Goal: Find specific page/section: Find specific page/section

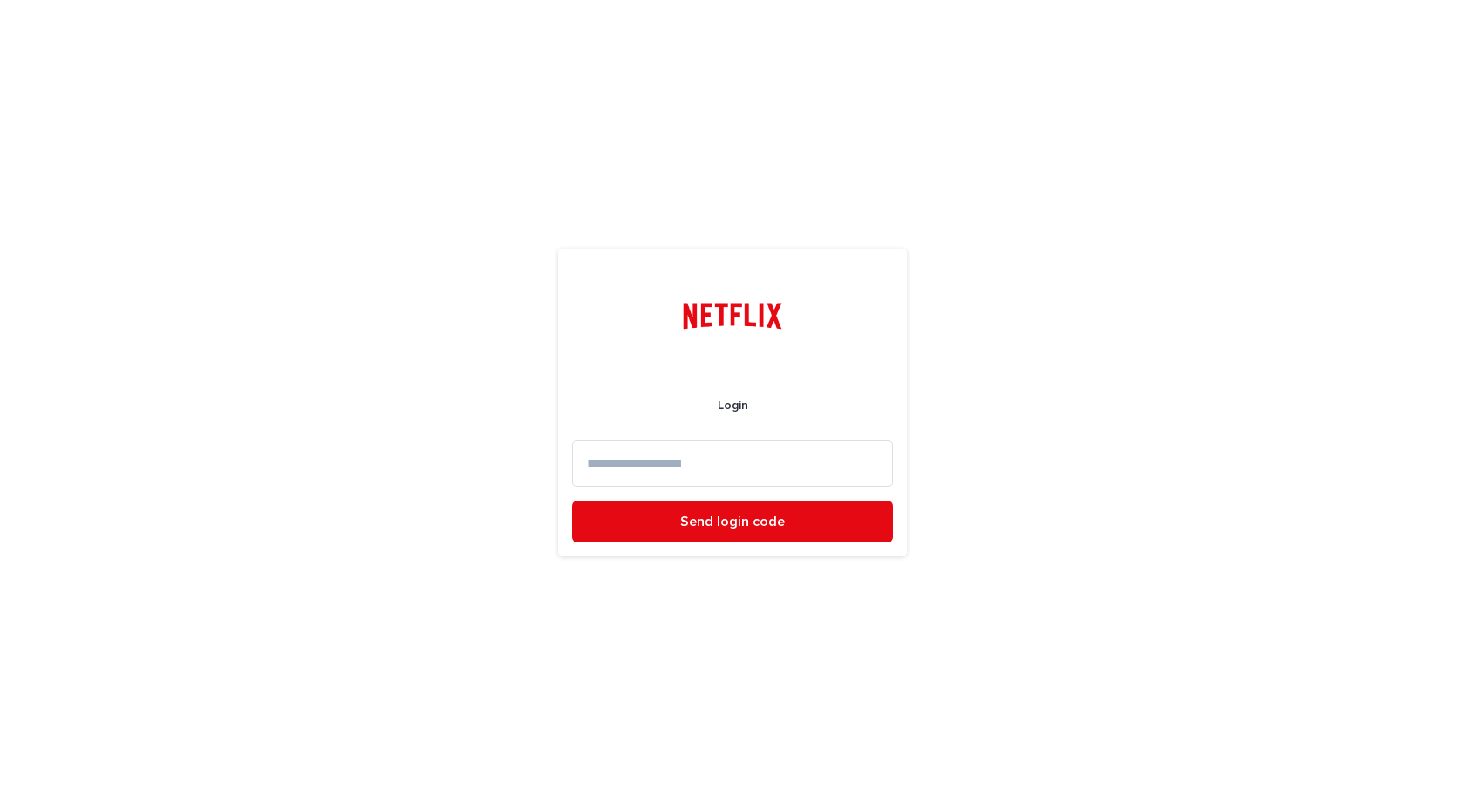
click at [695, 459] on input at bounding box center [732, 463] width 321 height 46
type input "**********"
click at [572, 501] on button "Send login code" at bounding box center [732, 522] width 321 height 42
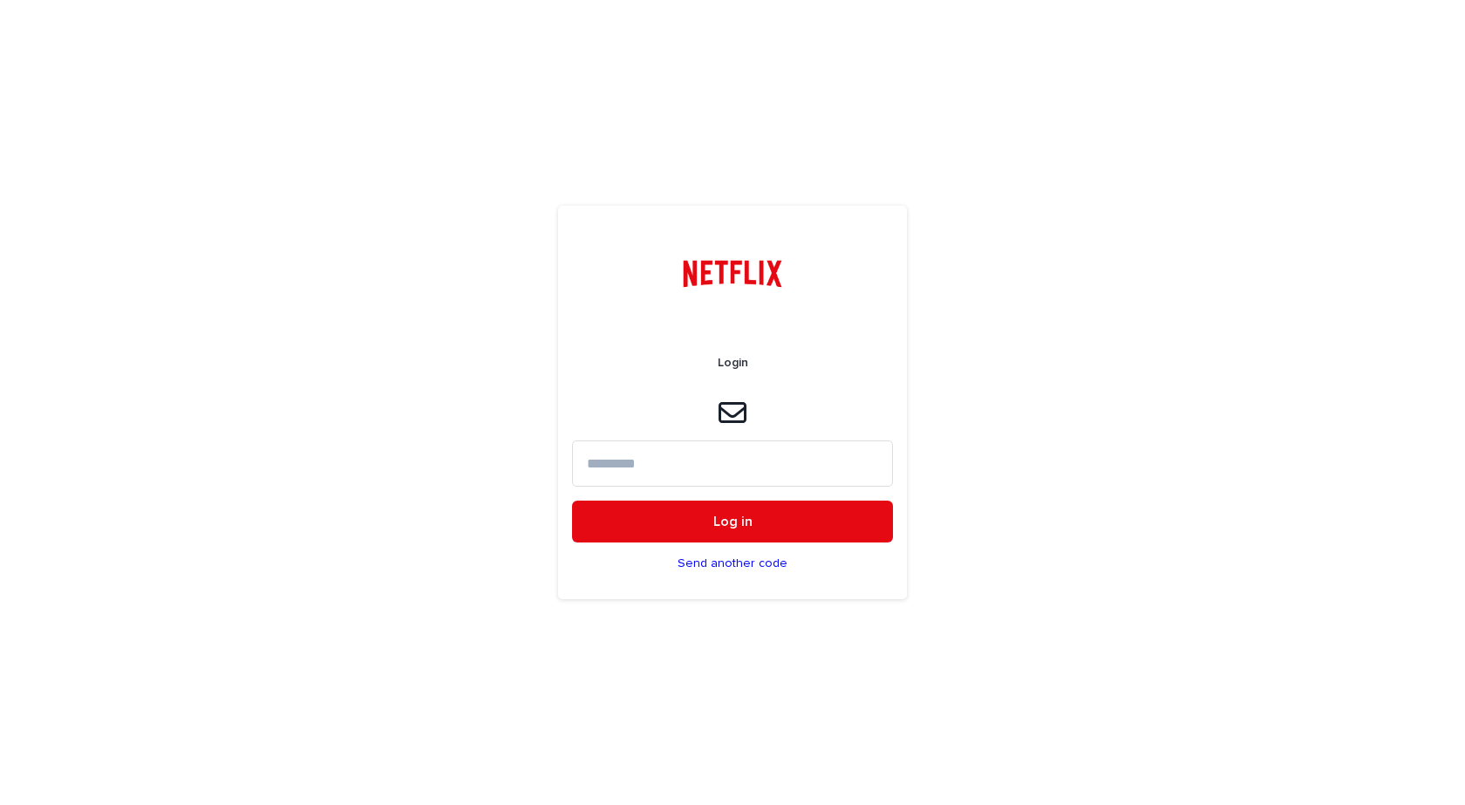
click at [696, 455] on input at bounding box center [732, 463] width 321 height 46
click at [751, 470] on input at bounding box center [732, 463] width 321 height 46
click at [660, 467] on input "**********" at bounding box center [732, 463] width 321 height 46
type input "**********"
click at [572, 501] on button "Log in" at bounding box center [732, 522] width 321 height 42
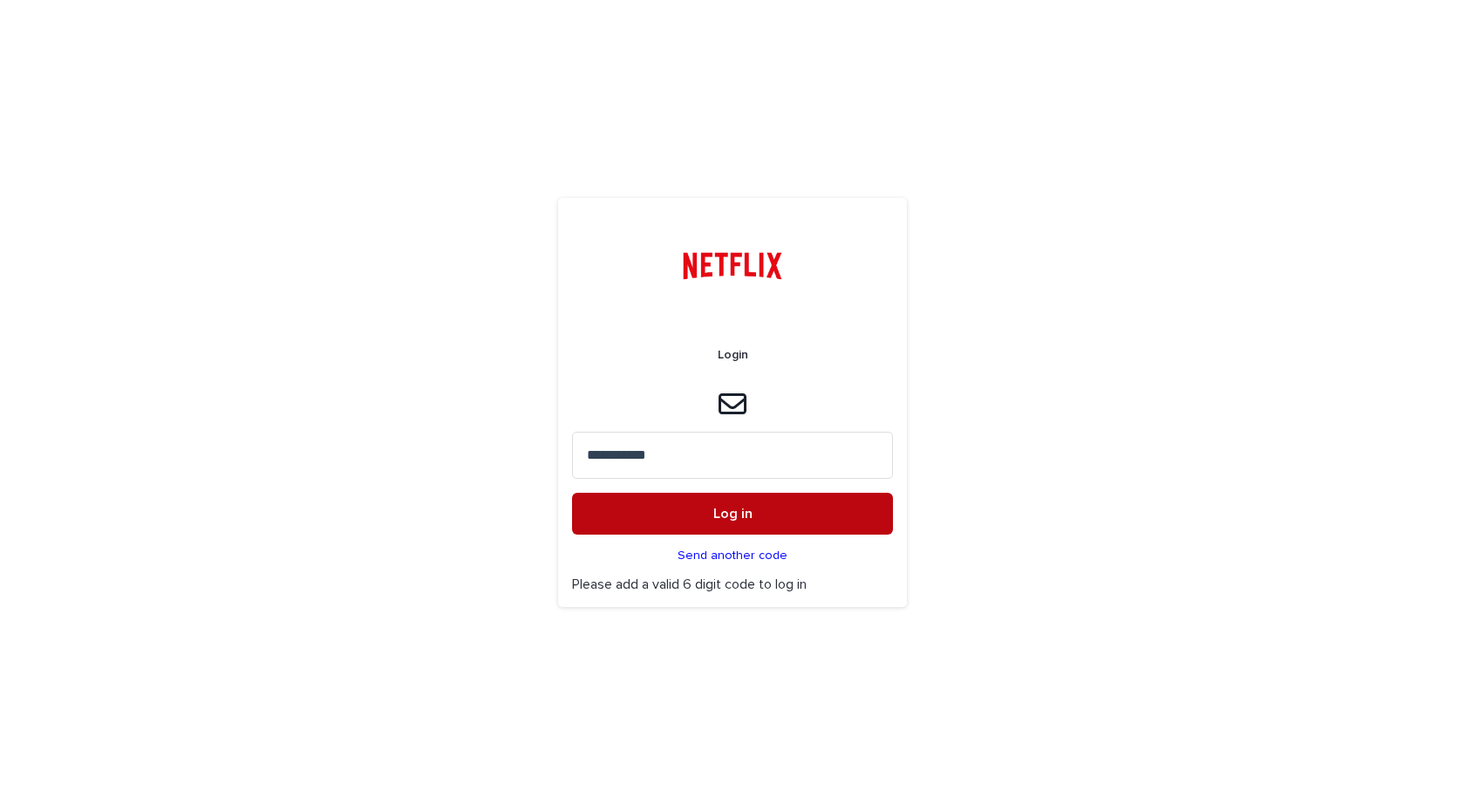
click at [756, 519] on button "Log in" at bounding box center [732, 514] width 321 height 42
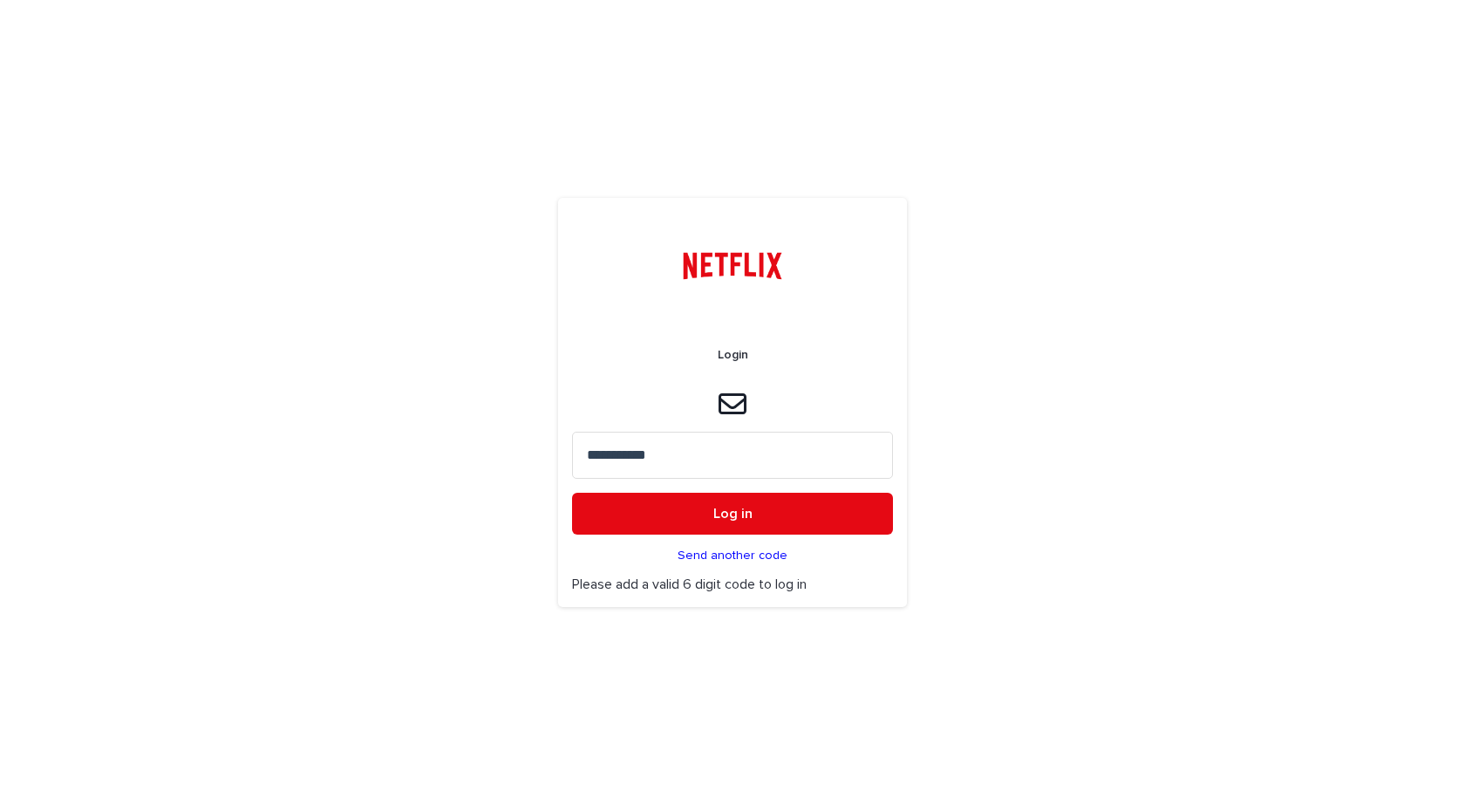
drag, startPoint x: 727, startPoint y: 456, endPoint x: 509, endPoint y: 454, distance: 218.1
click at [509, 454] on div "**********" at bounding box center [732, 402] width 1465 height 805
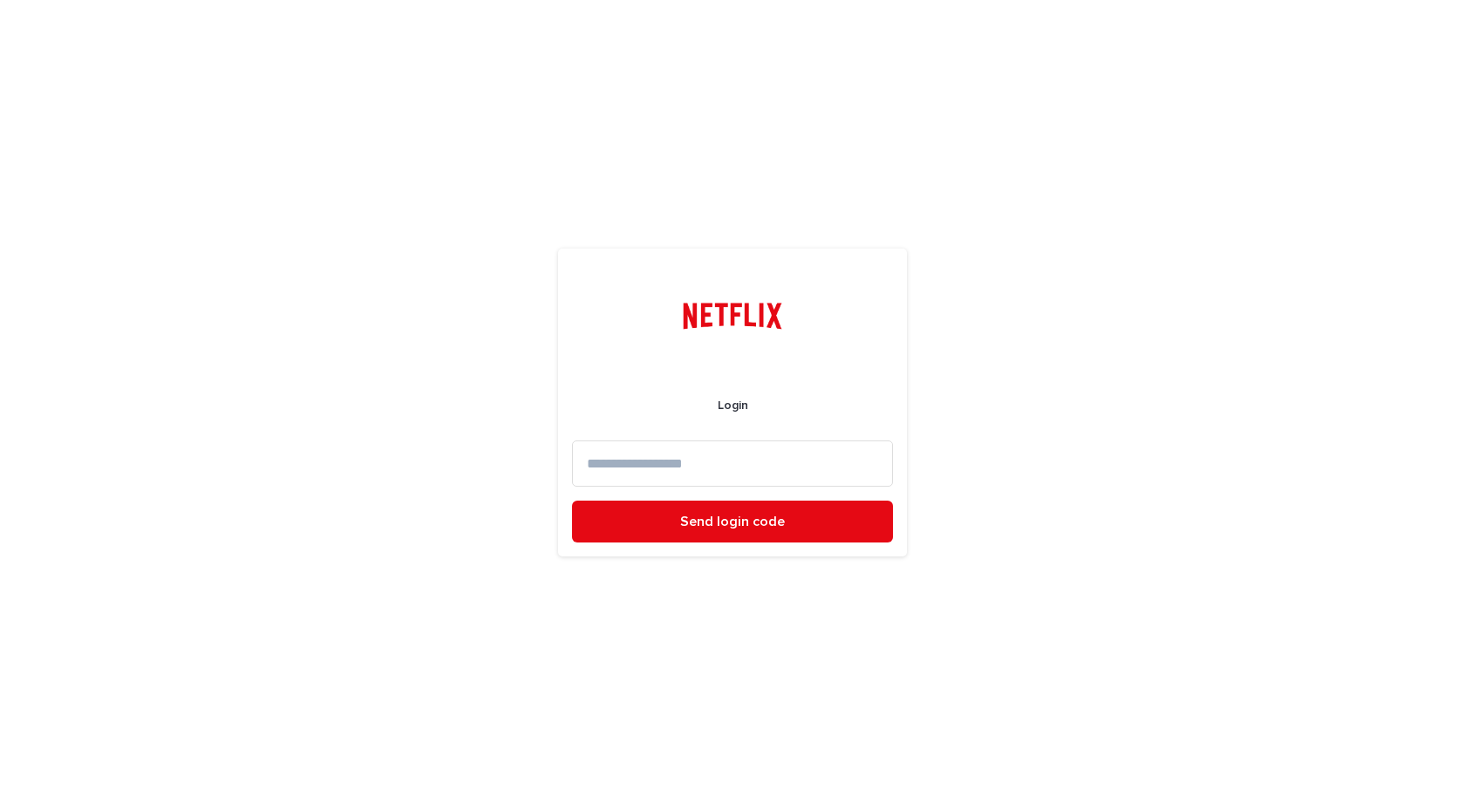
click at [691, 459] on input at bounding box center [732, 463] width 321 height 46
type input "**********"
click at [572, 501] on button "Send login code" at bounding box center [732, 522] width 321 height 42
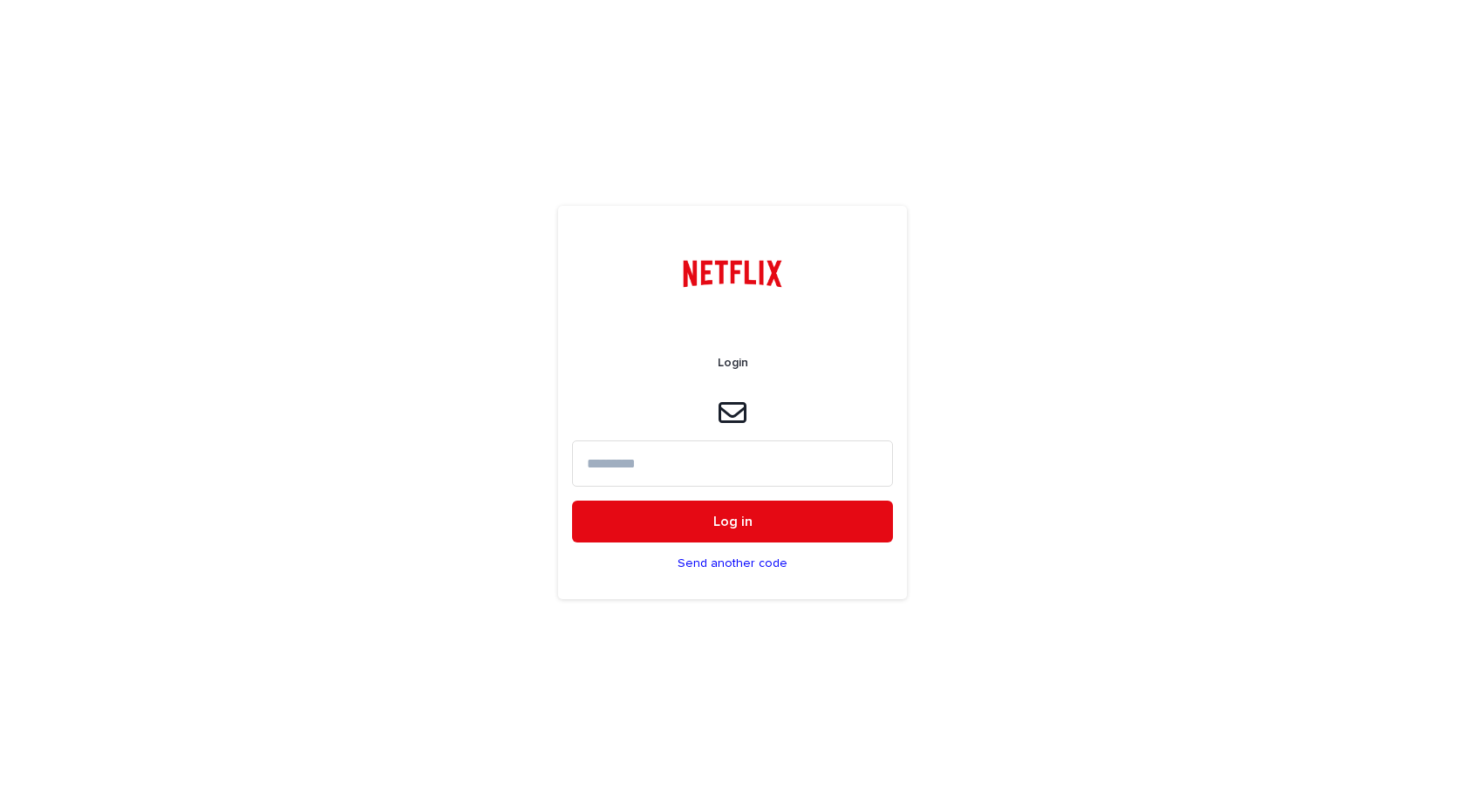
click at [653, 473] on input at bounding box center [732, 463] width 321 height 46
paste input "******"
type input "******"
click at [572, 501] on button "Log in" at bounding box center [732, 522] width 321 height 42
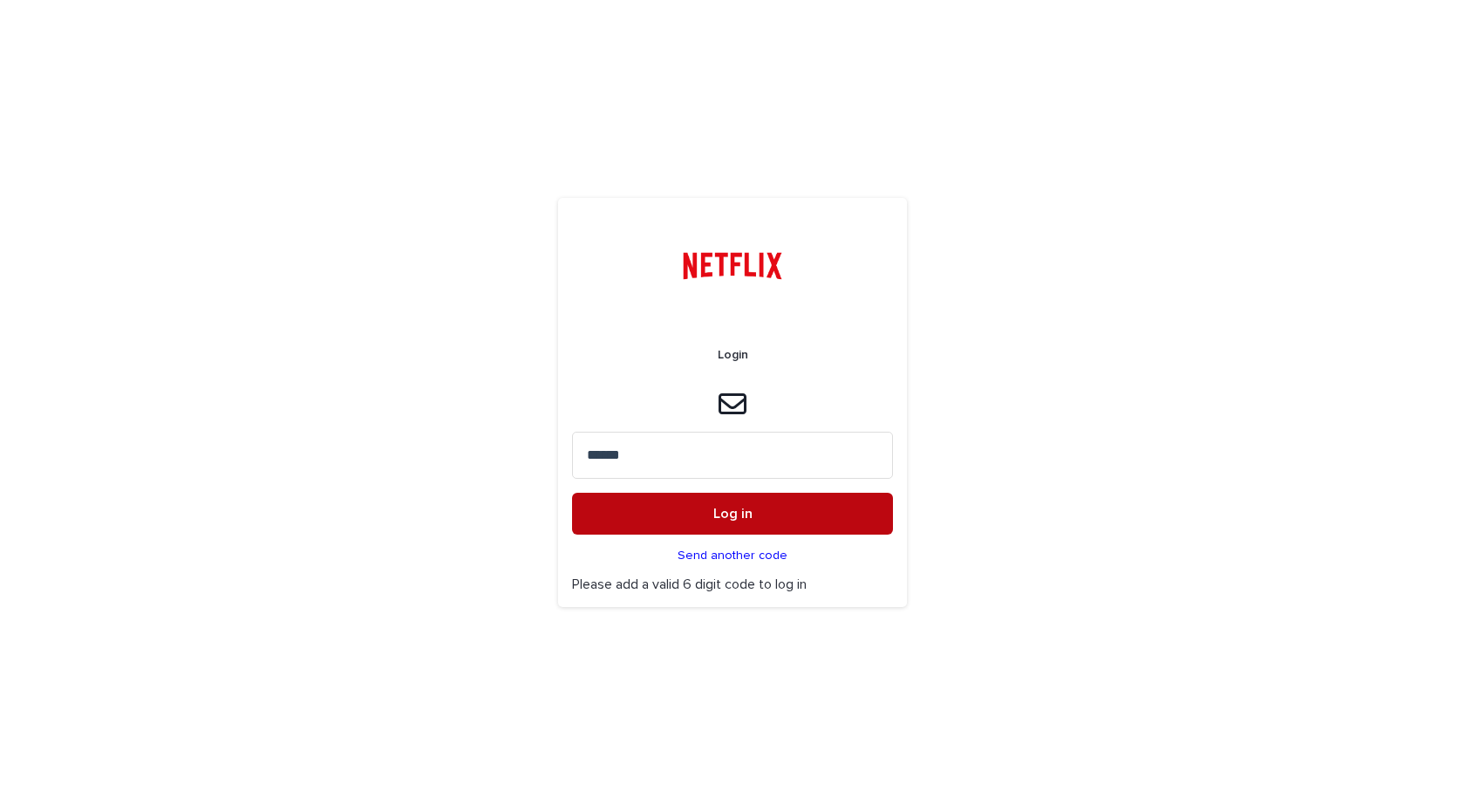
click at [700, 515] on button "Log in" at bounding box center [732, 514] width 321 height 42
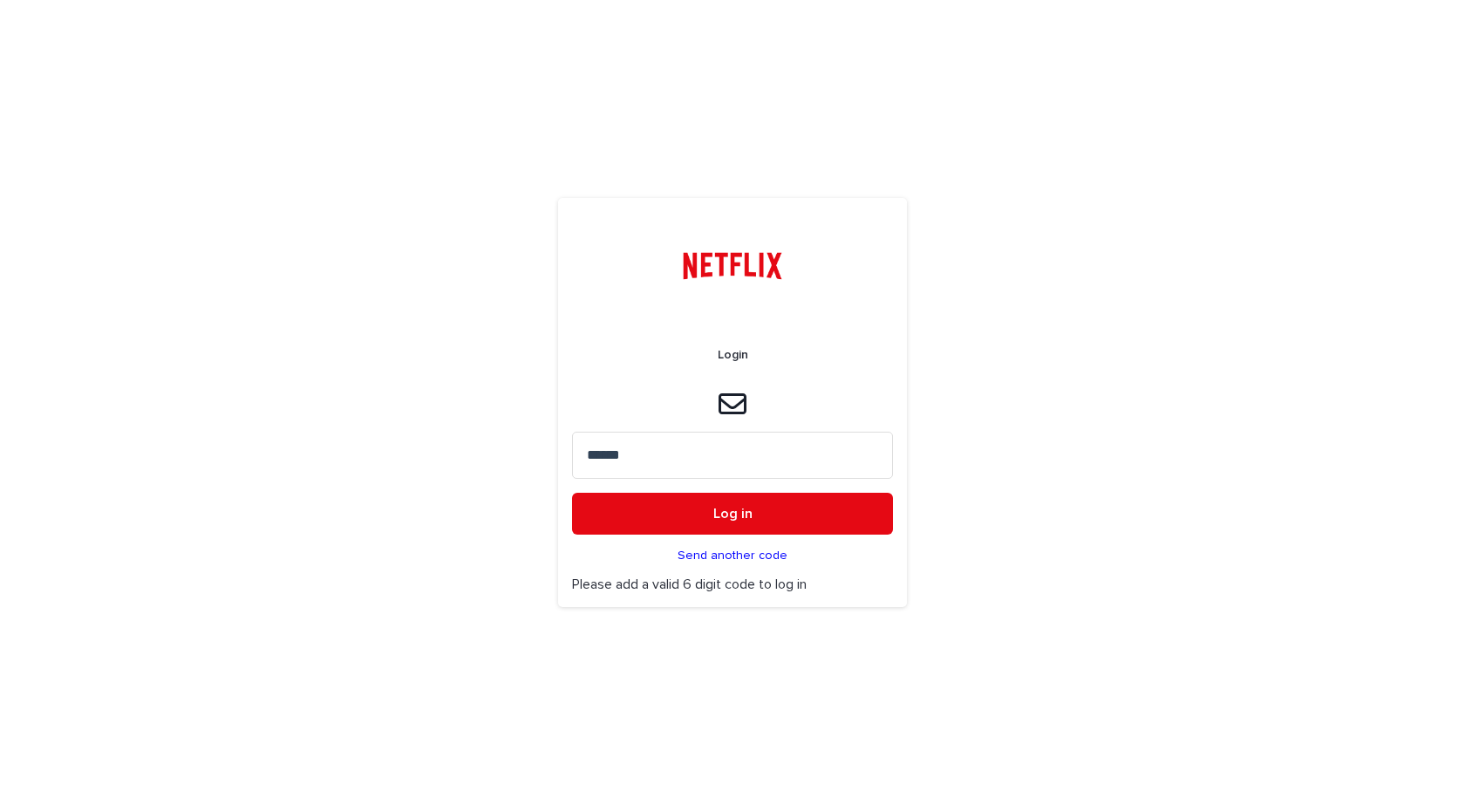
click at [733, 550] on p "Send another code" at bounding box center [733, 556] width 110 height 15
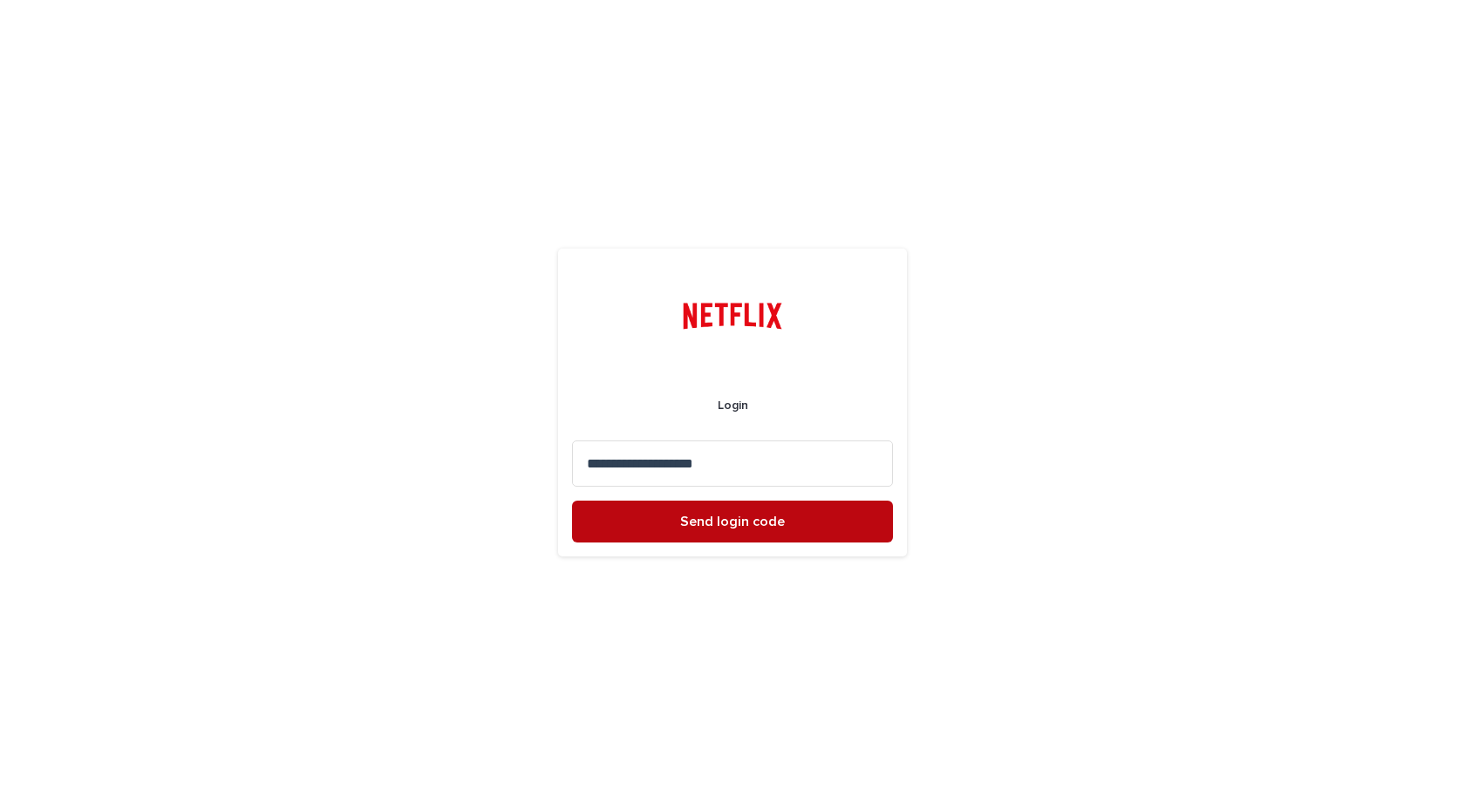
click at [748, 529] on button "Send login code" at bounding box center [732, 522] width 321 height 42
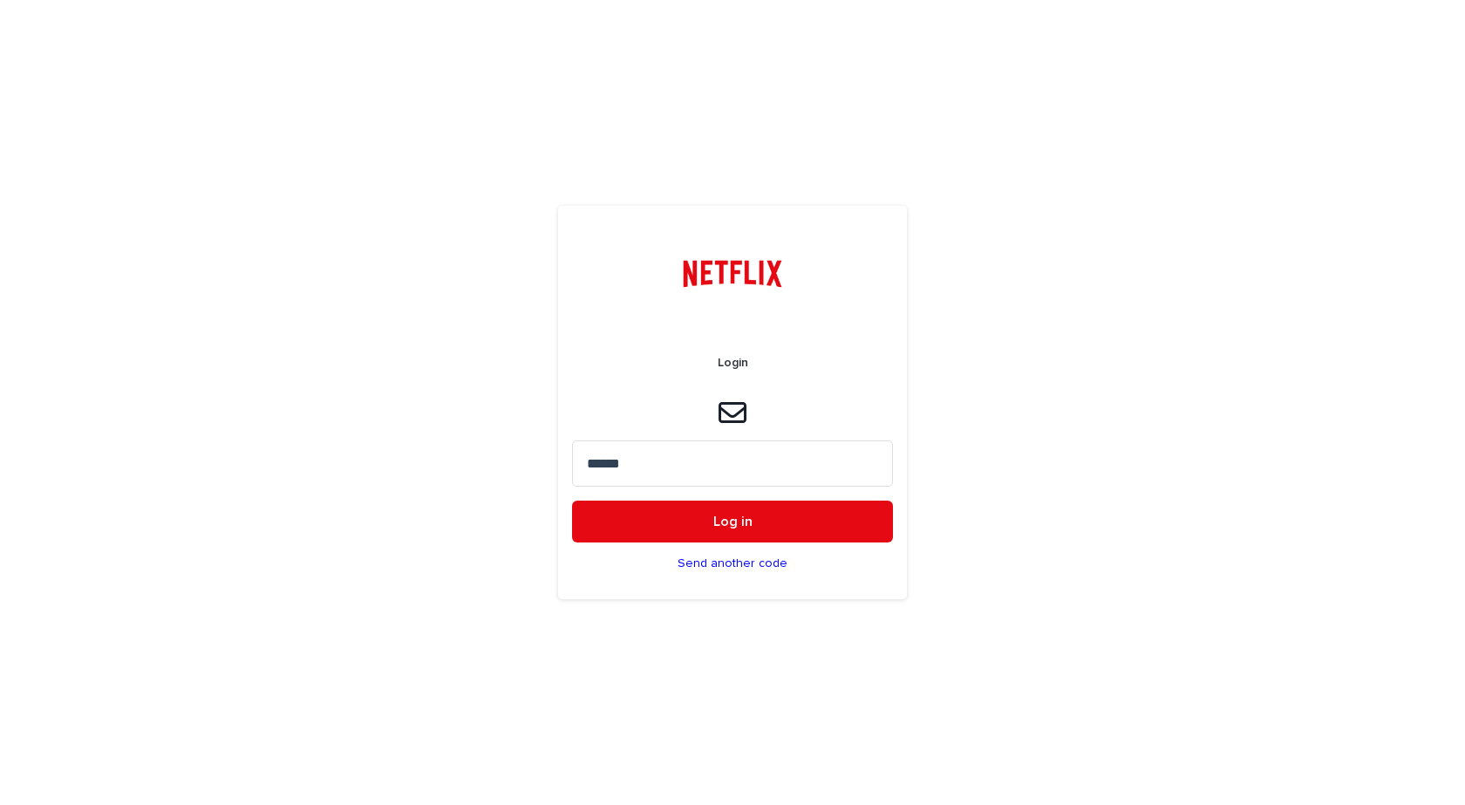
drag, startPoint x: 661, startPoint y: 460, endPoint x: 524, endPoint y: 458, distance: 137.0
click at [525, 459] on div "Login ****** Log in Send another code" at bounding box center [732, 402] width 1465 height 805
paste input "******"
type input "******"
click at [762, 523] on button "Log in" at bounding box center [732, 522] width 321 height 42
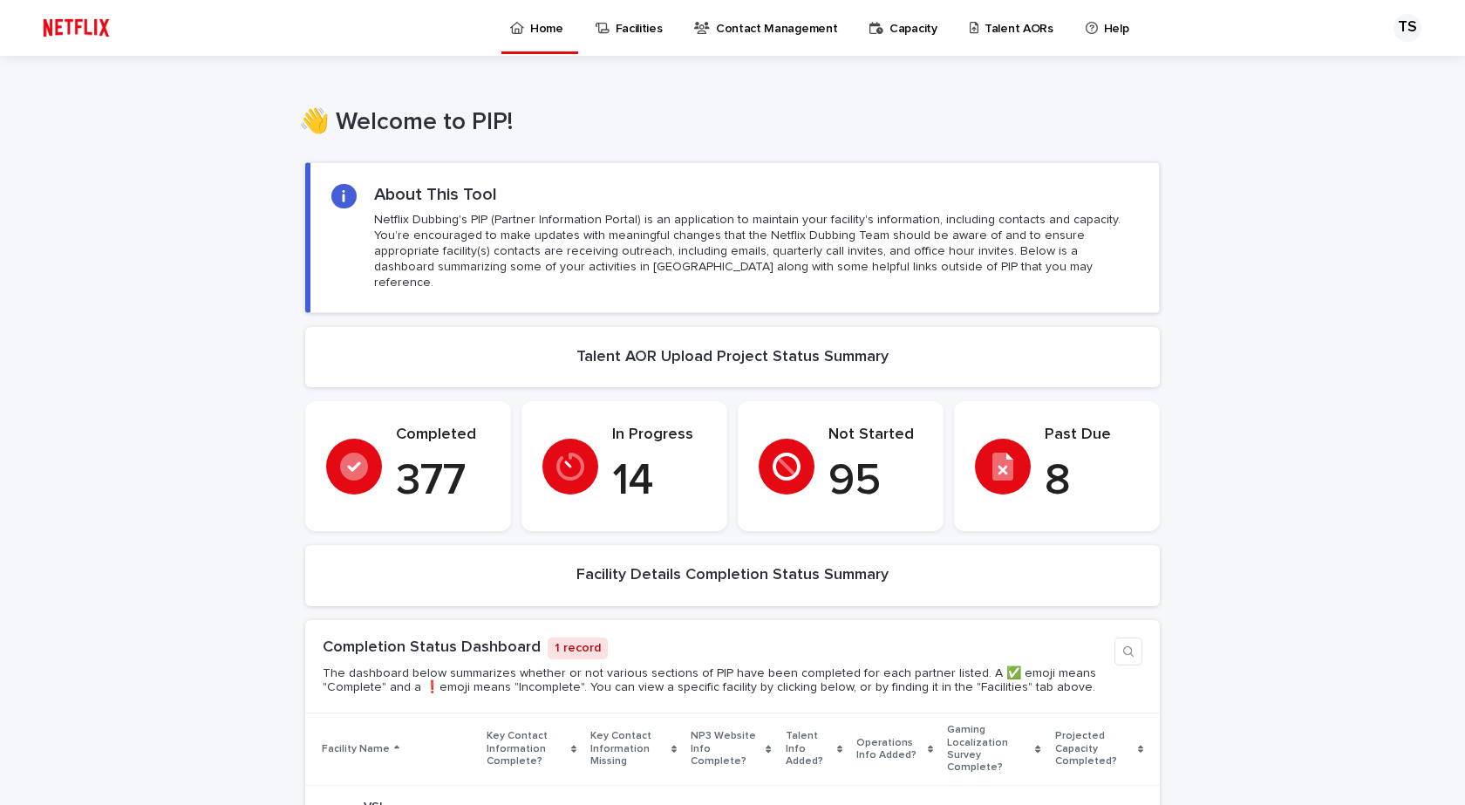
click at [1005, 29] on p "Talent AORs" at bounding box center [1019, 18] width 69 height 37
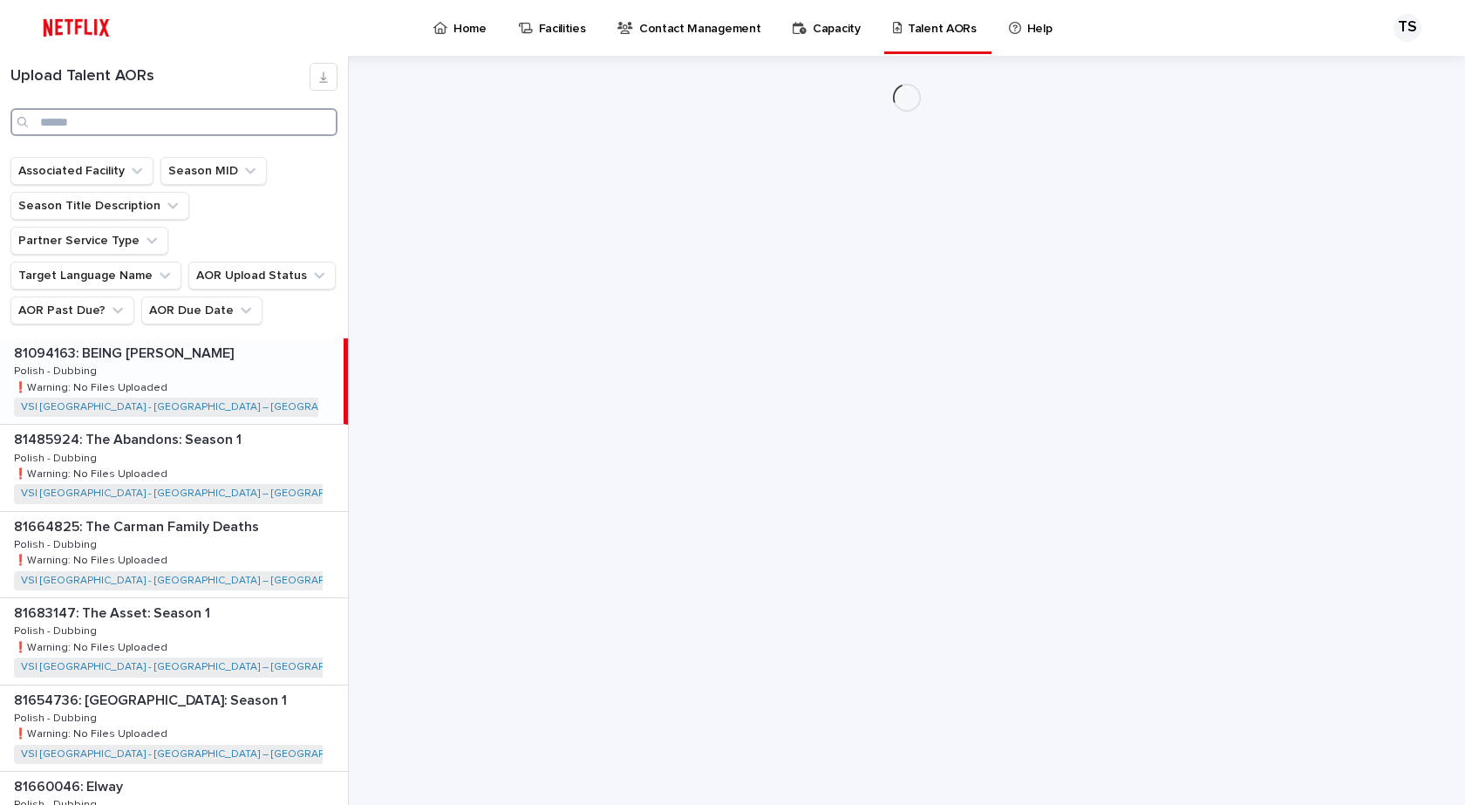
click at [71, 126] on input "Search" at bounding box center [173, 122] width 327 height 28
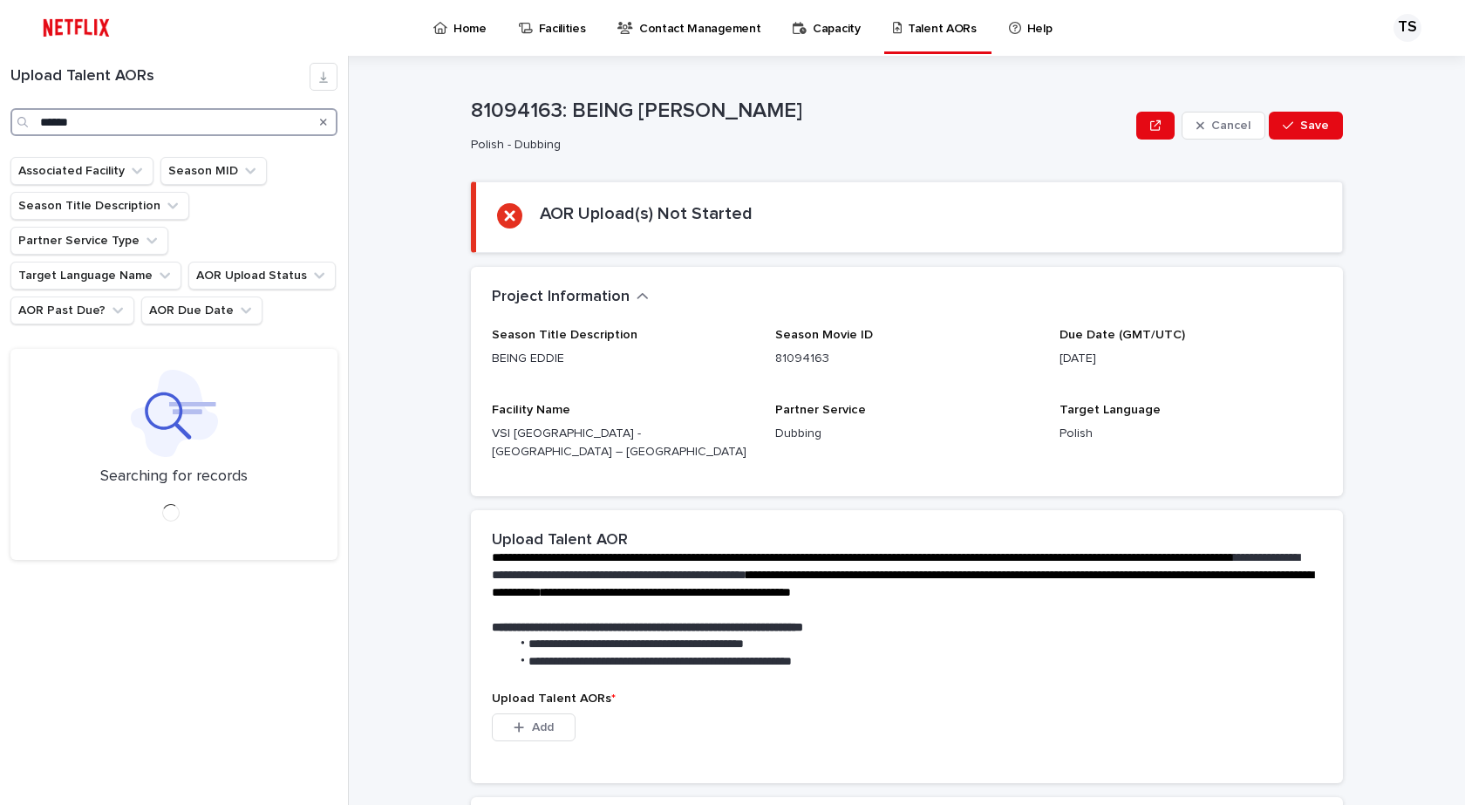
type input "******"
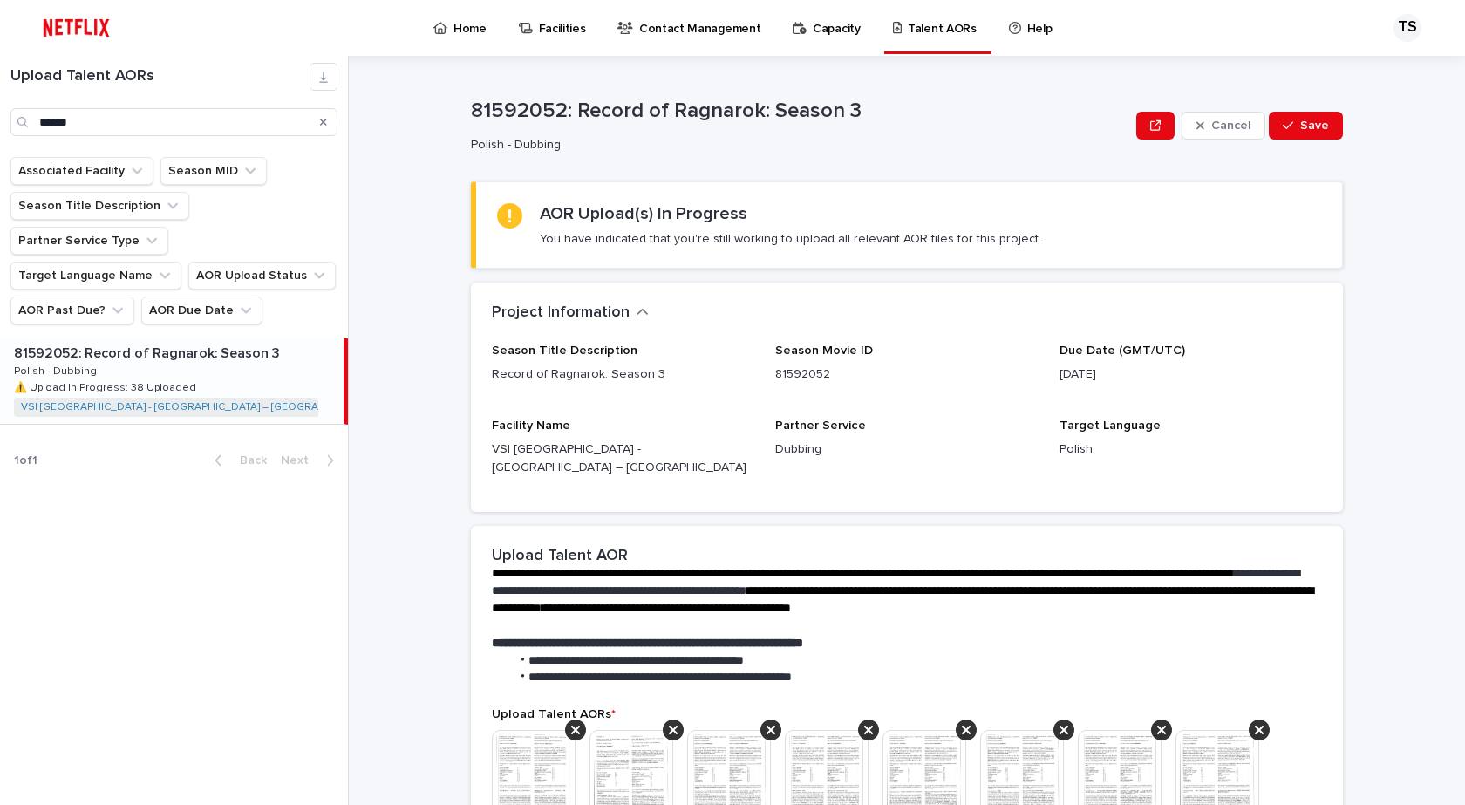
click at [151, 338] on div "81592052: Record of Ragnarok: Season 3 81592052: Record of Ragnarok: Season 3 P…" at bounding box center [172, 380] width 344 height 85
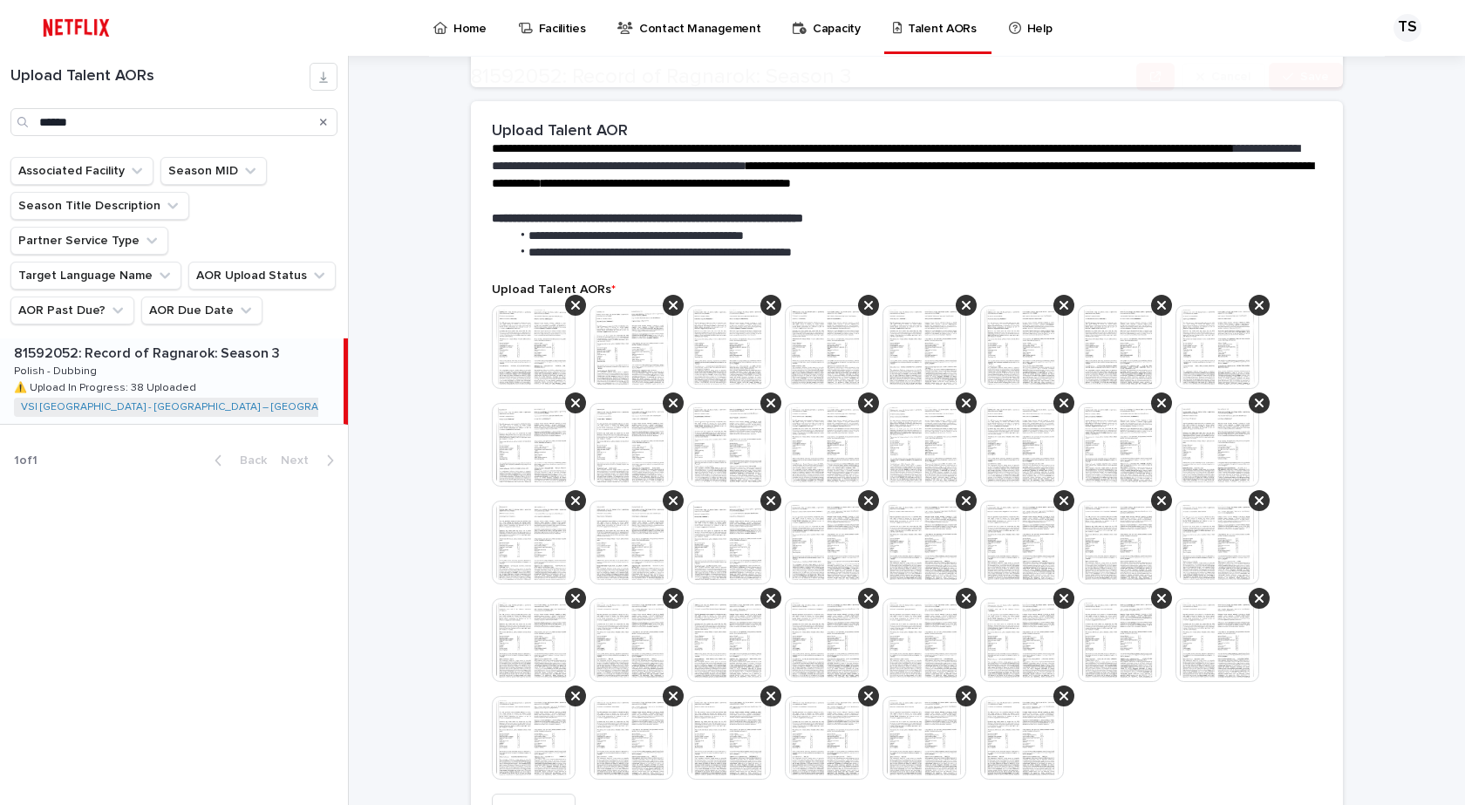
scroll to position [436, 0]
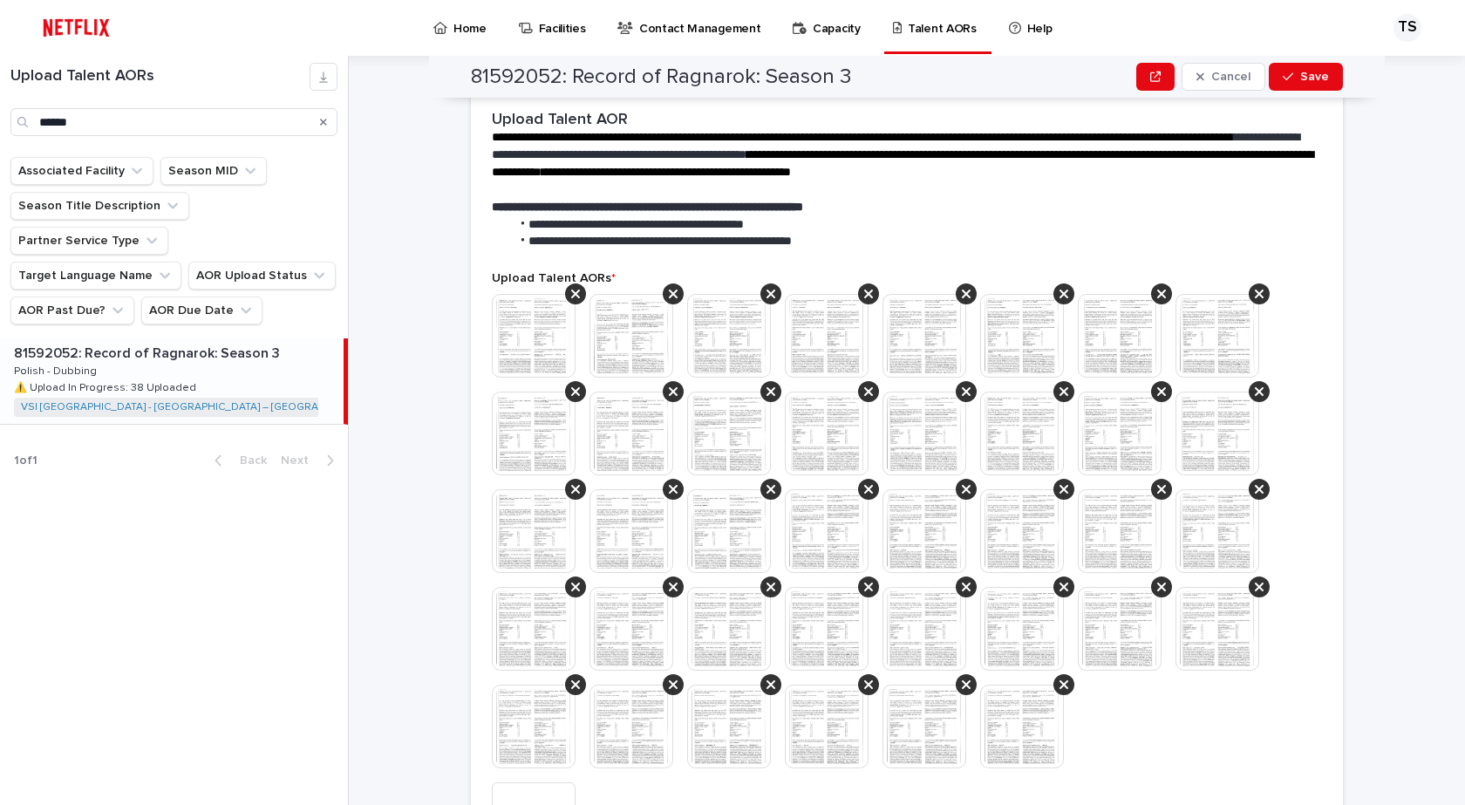
click at [1002, 722] on img at bounding box center [1022, 727] width 84 height 84
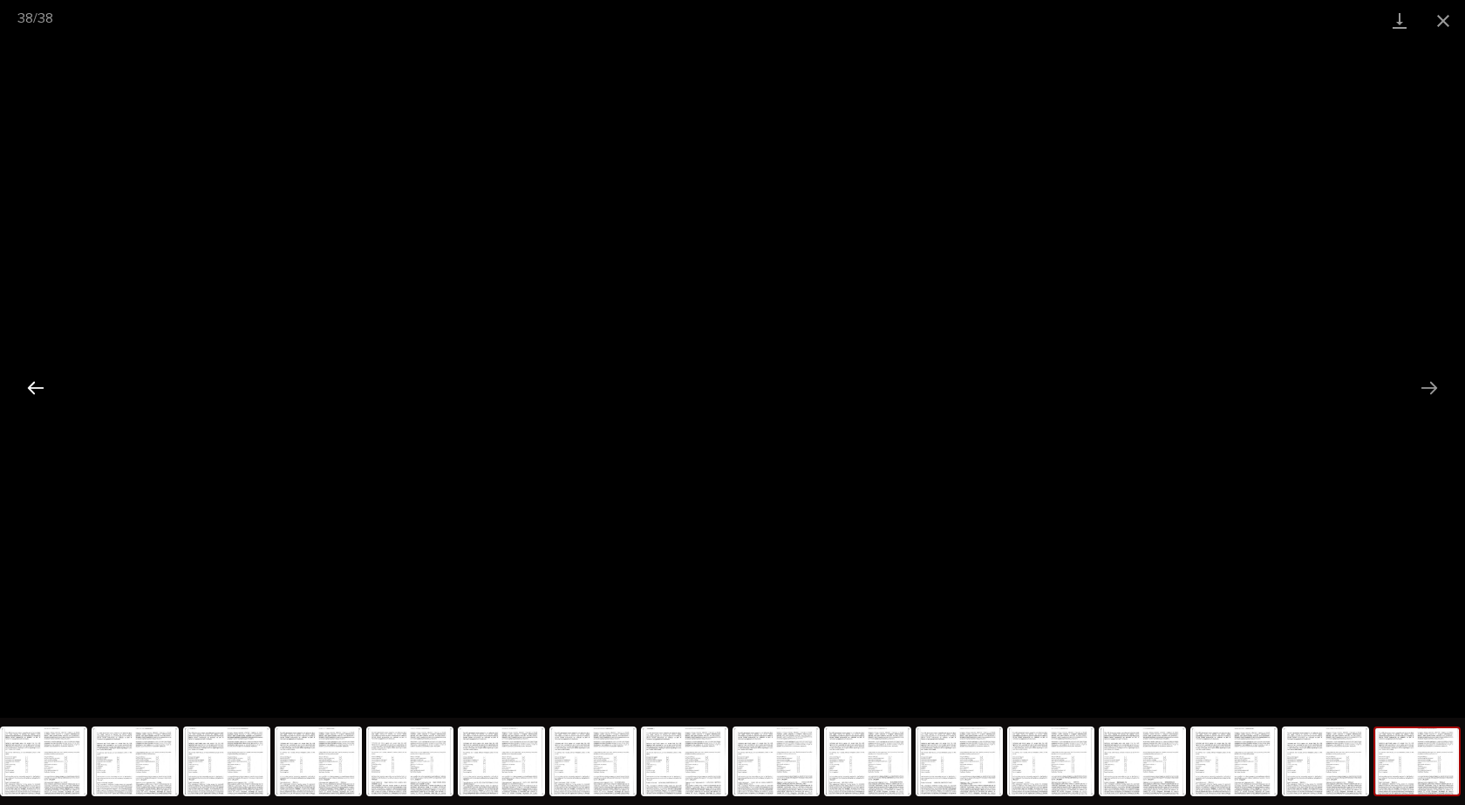
click at [29, 388] on button "Previous slide" at bounding box center [35, 388] width 37 height 34
click at [31, 382] on button "Previous slide" at bounding box center [35, 388] width 37 height 34
click at [32, 388] on button "Previous slide" at bounding box center [35, 388] width 37 height 34
click at [40, 389] on button "Previous slide" at bounding box center [35, 388] width 37 height 34
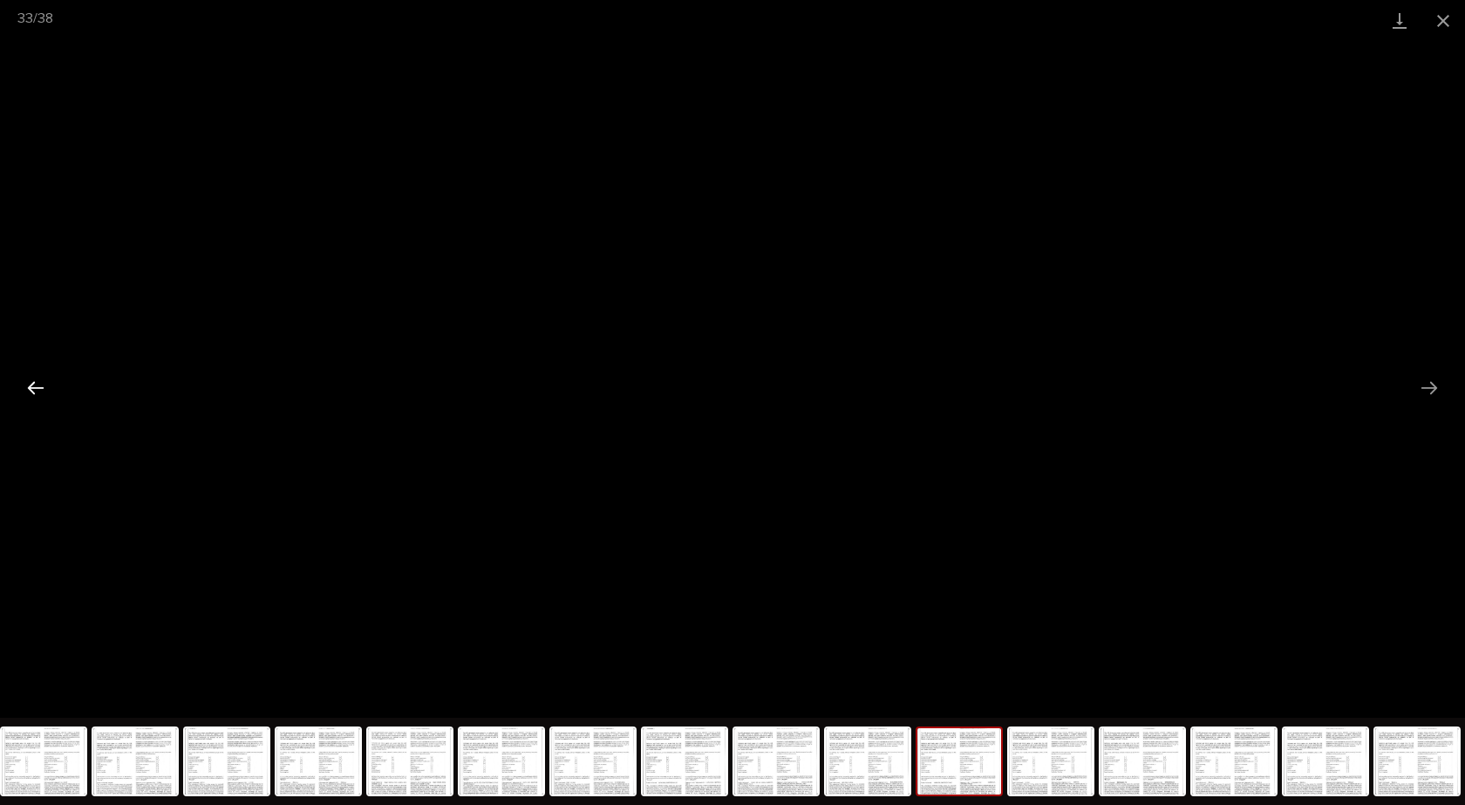
click at [37, 386] on button "Previous slide" at bounding box center [35, 388] width 37 height 34
click at [32, 389] on button "Previous slide" at bounding box center [35, 388] width 37 height 34
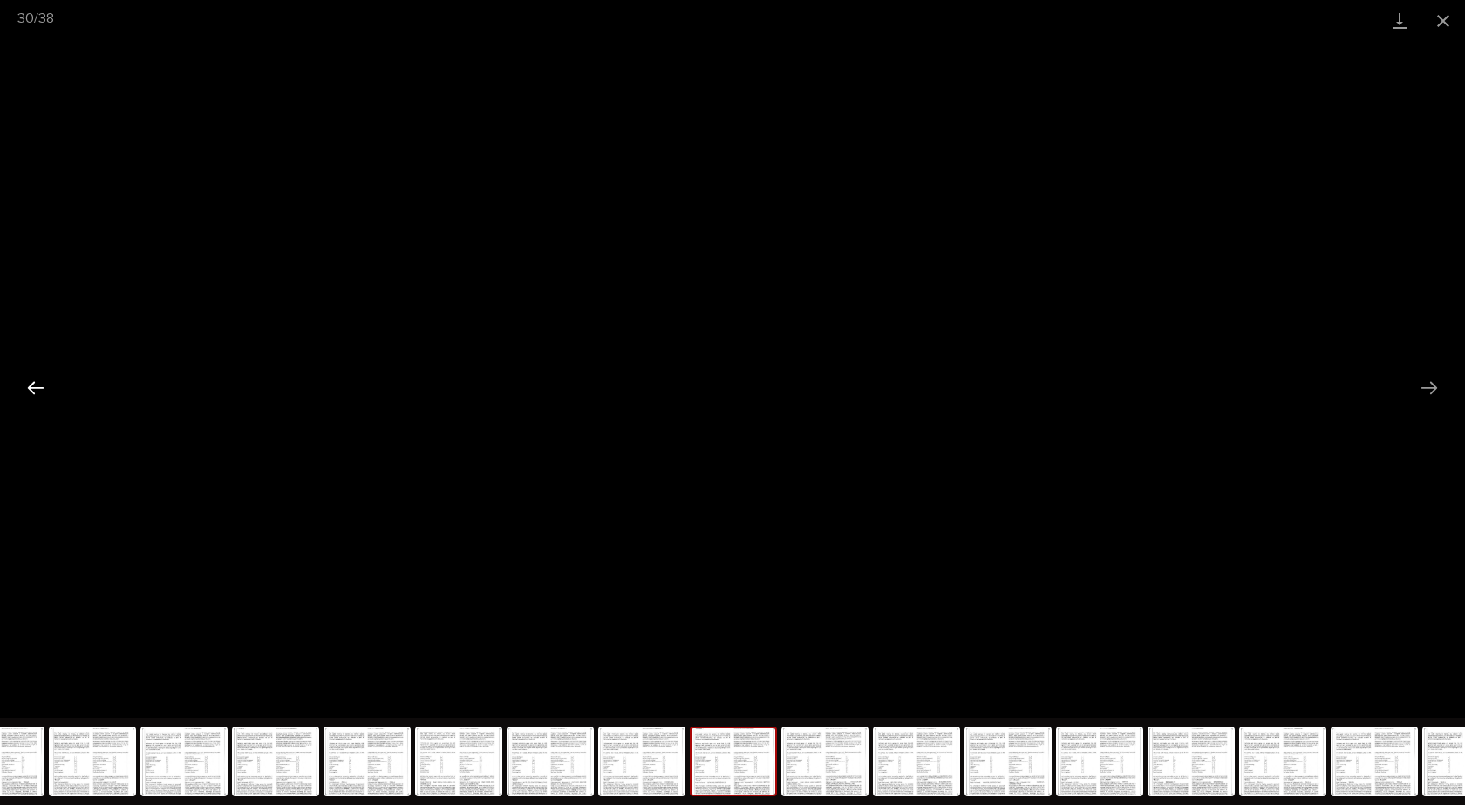
click at [32, 389] on button "Previous slide" at bounding box center [35, 388] width 37 height 34
click at [38, 382] on button "Previous slide" at bounding box center [35, 388] width 37 height 34
click at [34, 393] on button "Previous slide" at bounding box center [35, 388] width 37 height 34
click at [28, 390] on button "Previous slide" at bounding box center [35, 388] width 37 height 34
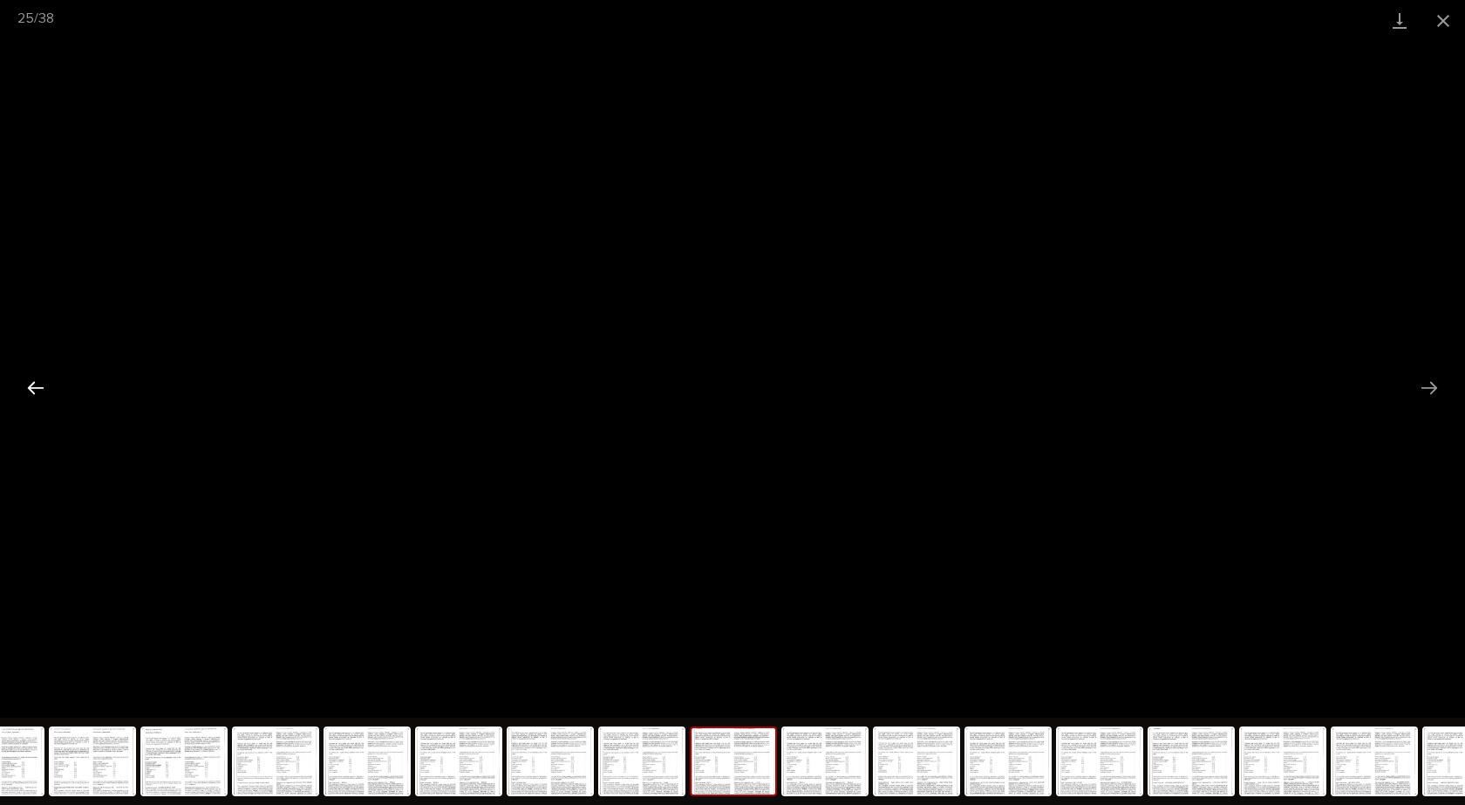
click at [31, 390] on button "Previous slide" at bounding box center [35, 388] width 37 height 34
click at [34, 375] on button "Previous slide" at bounding box center [35, 388] width 37 height 34
click at [32, 387] on button "Previous slide" at bounding box center [35, 388] width 37 height 34
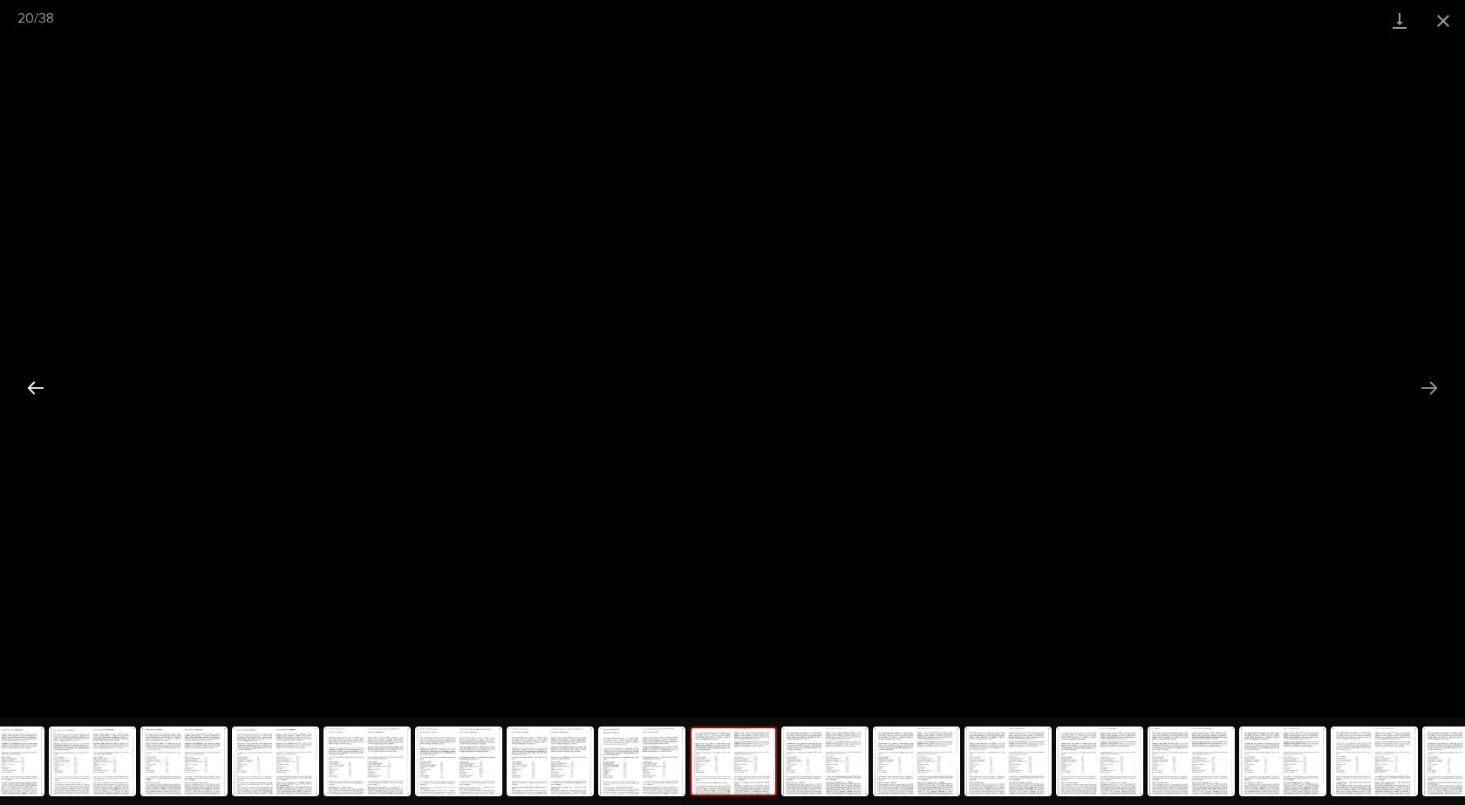
click at [33, 387] on button "Previous slide" at bounding box center [35, 388] width 37 height 34
click at [33, 386] on button "Previous slide" at bounding box center [35, 388] width 37 height 34
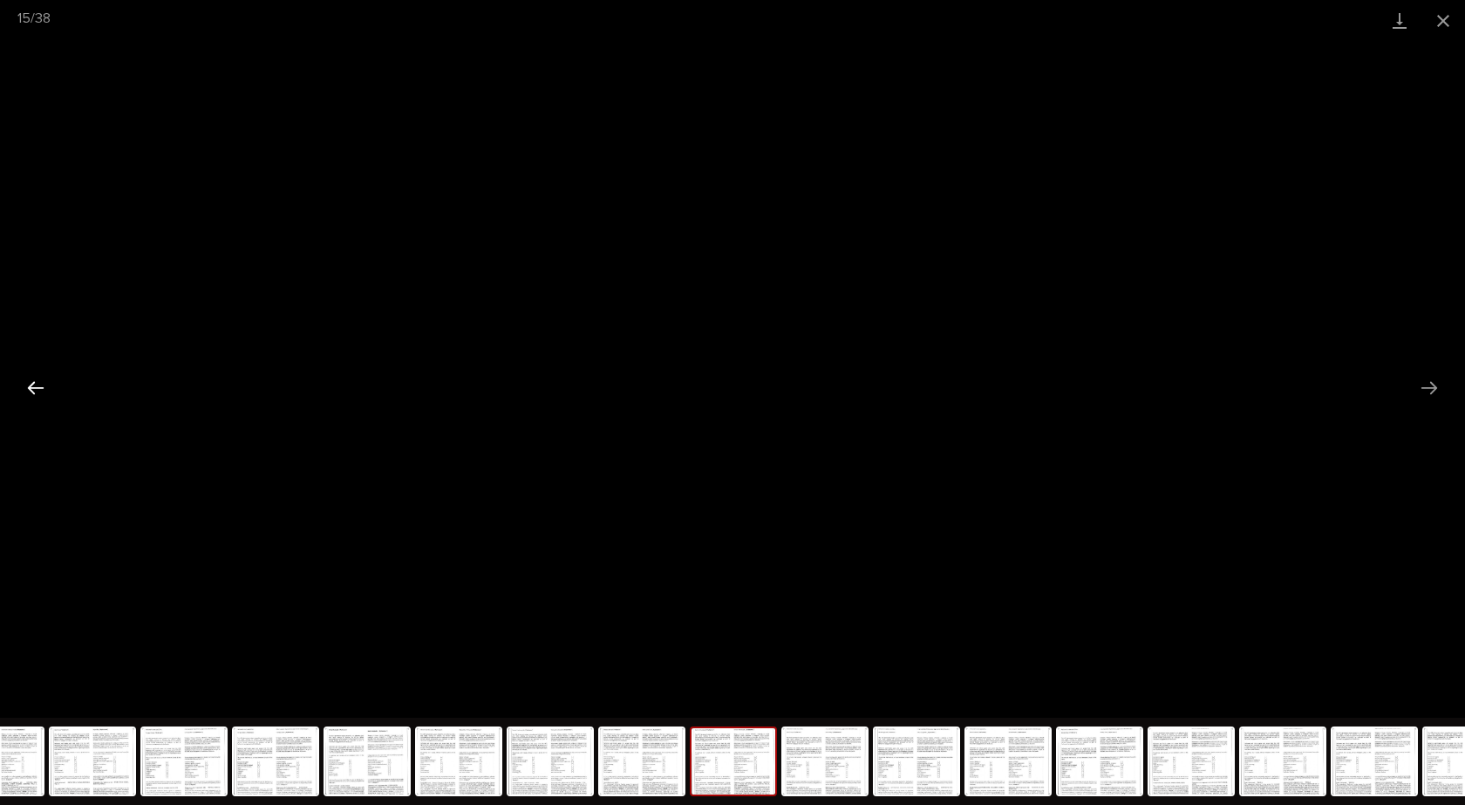
click at [33, 386] on button "Previous slide" at bounding box center [35, 388] width 37 height 34
click at [32, 392] on button "Previous slide" at bounding box center [35, 388] width 37 height 34
click at [32, 390] on button "Previous slide" at bounding box center [35, 388] width 37 height 34
click at [32, 389] on button "Previous slide" at bounding box center [35, 388] width 37 height 34
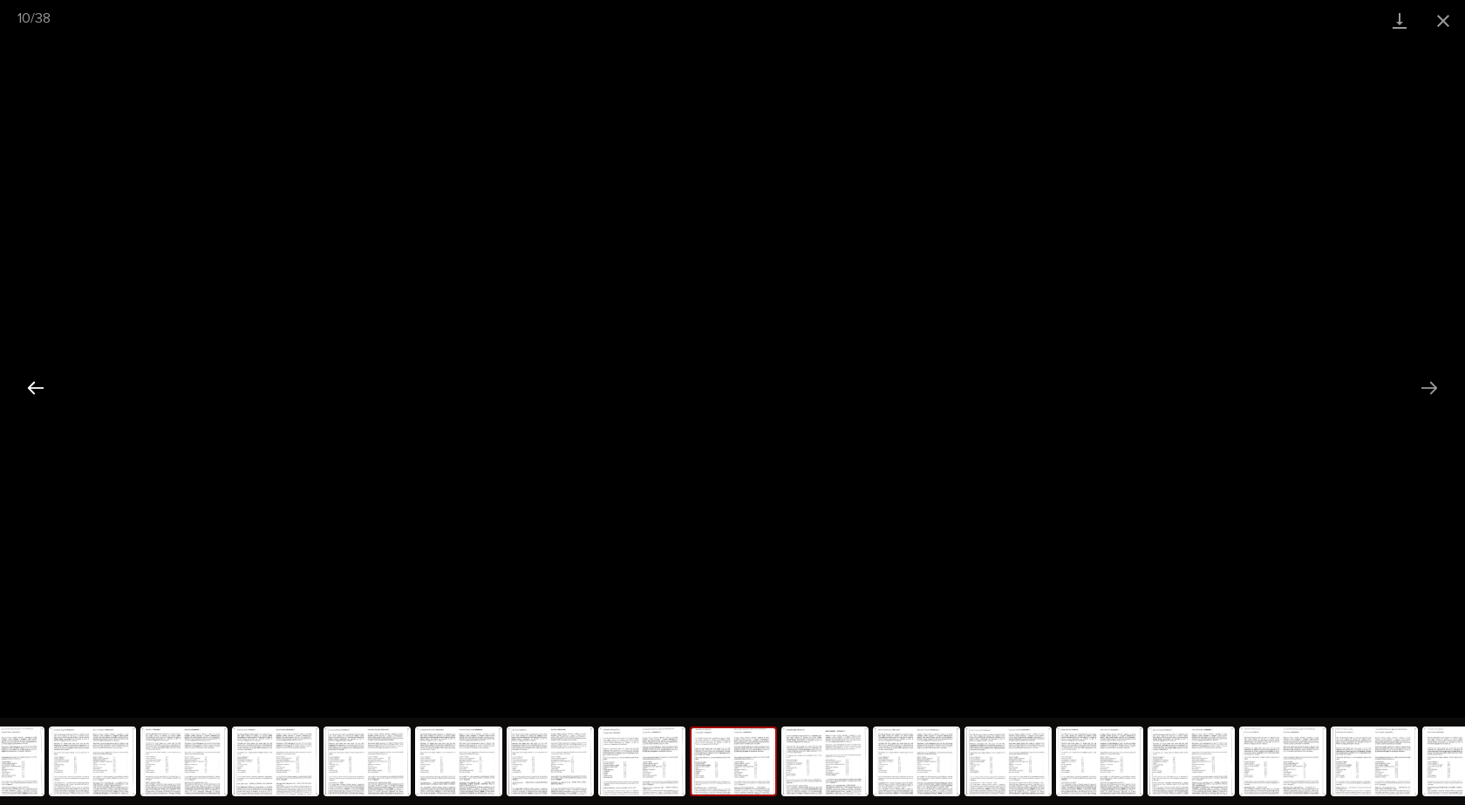
click at [32, 389] on button "Previous slide" at bounding box center [35, 388] width 37 height 34
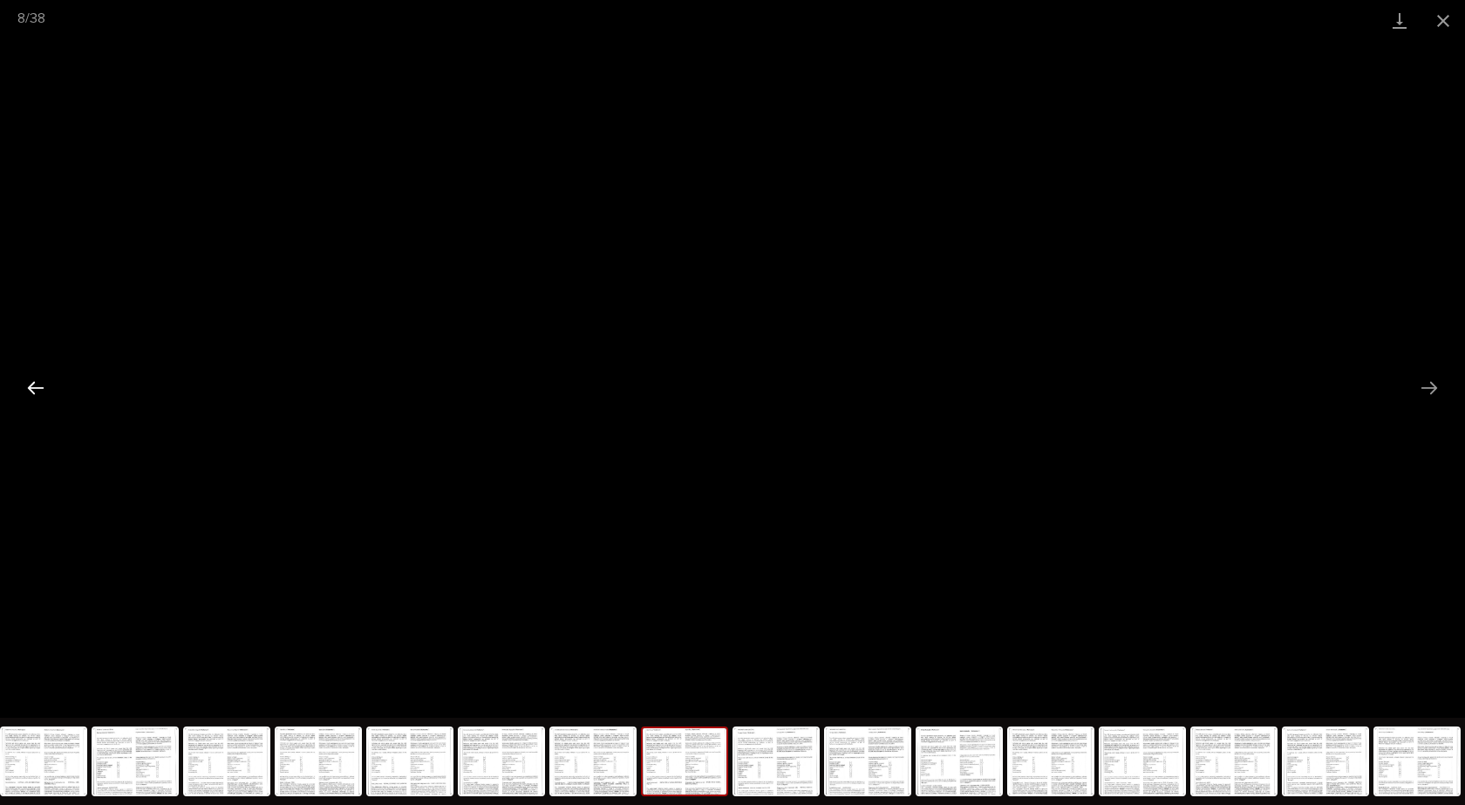
click at [34, 386] on button "Previous slide" at bounding box center [35, 388] width 37 height 34
click at [31, 390] on button "Previous slide" at bounding box center [35, 388] width 37 height 34
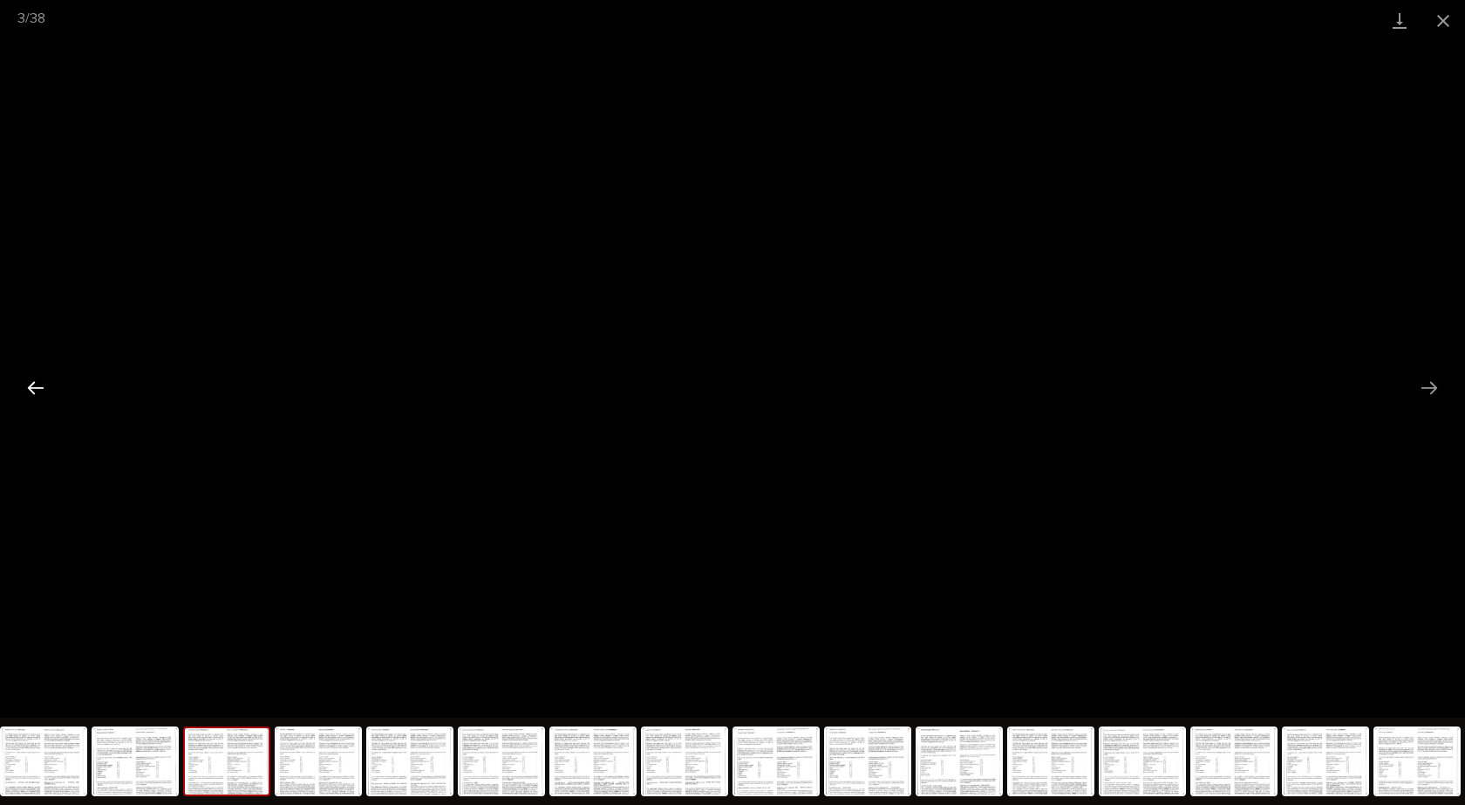
click at [31, 390] on button "Previous slide" at bounding box center [35, 388] width 37 height 34
click at [1428, 393] on button "Next slide" at bounding box center [1429, 388] width 37 height 34
click at [1432, 393] on button "Next slide" at bounding box center [1429, 388] width 37 height 34
click at [38, 391] on button "Previous slide" at bounding box center [35, 388] width 37 height 34
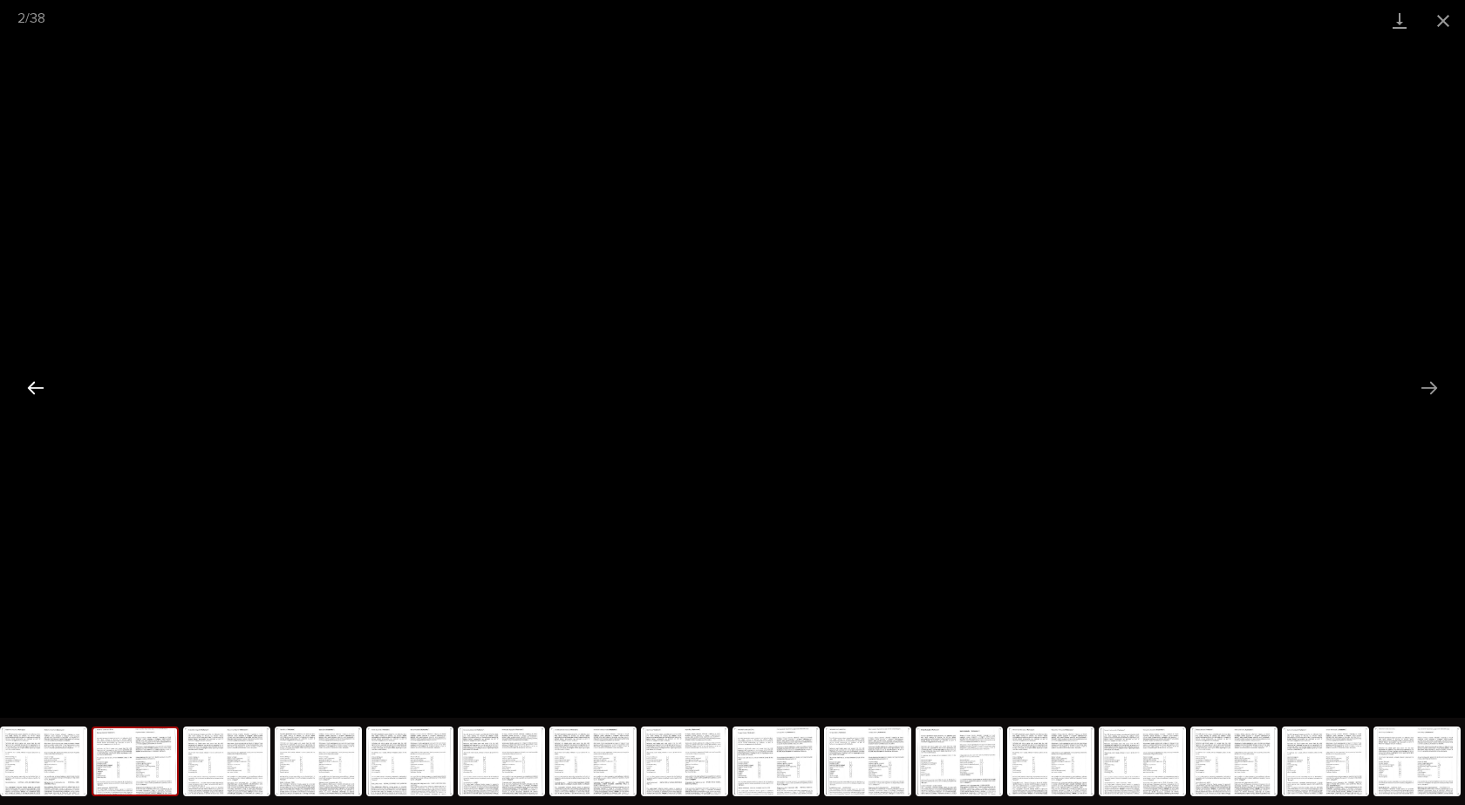
click at [38, 391] on button "Previous slide" at bounding box center [35, 388] width 37 height 34
